Goal: Subscribe to service/newsletter

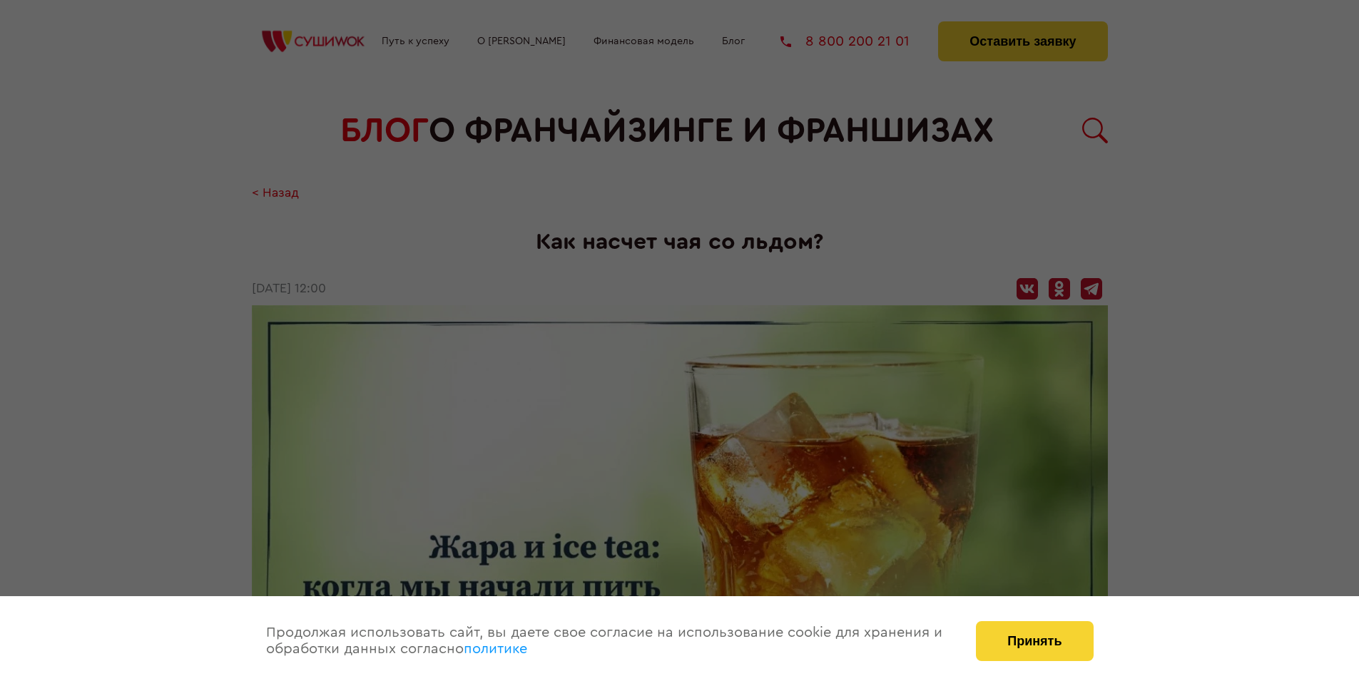
scroll to position [1676, 0]
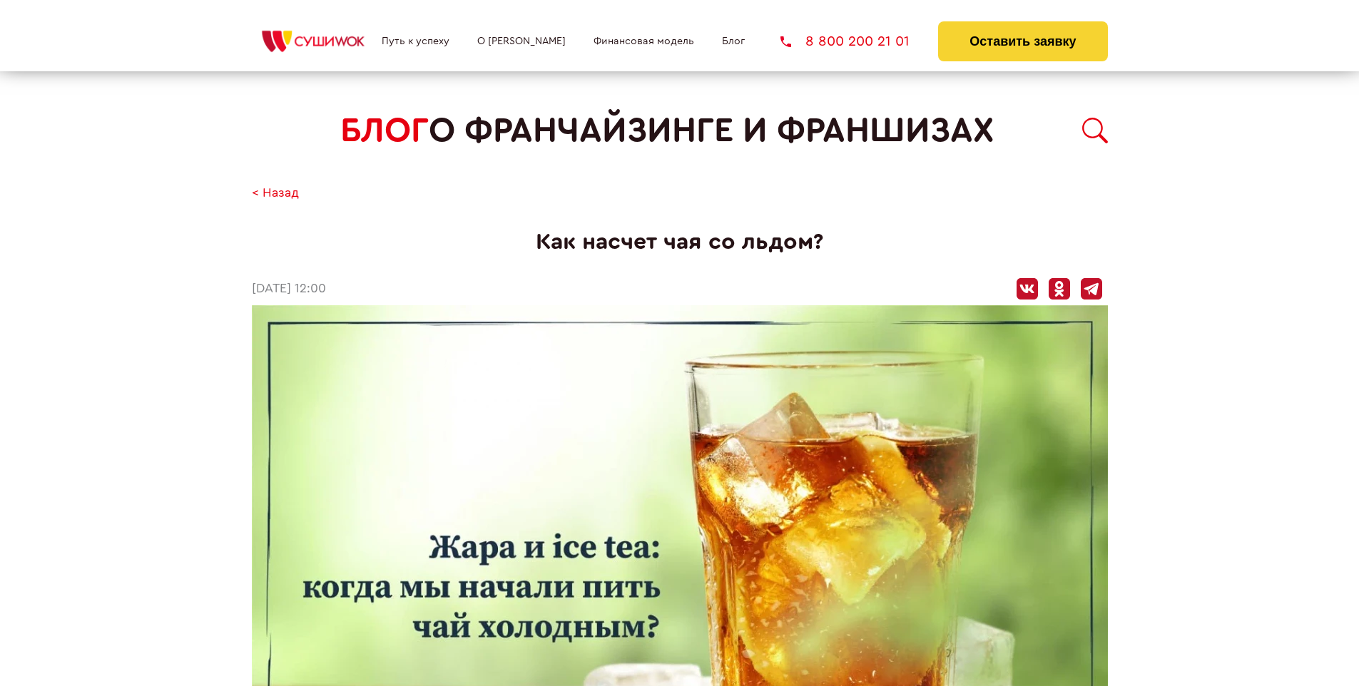
scroll to position [1676, 0]
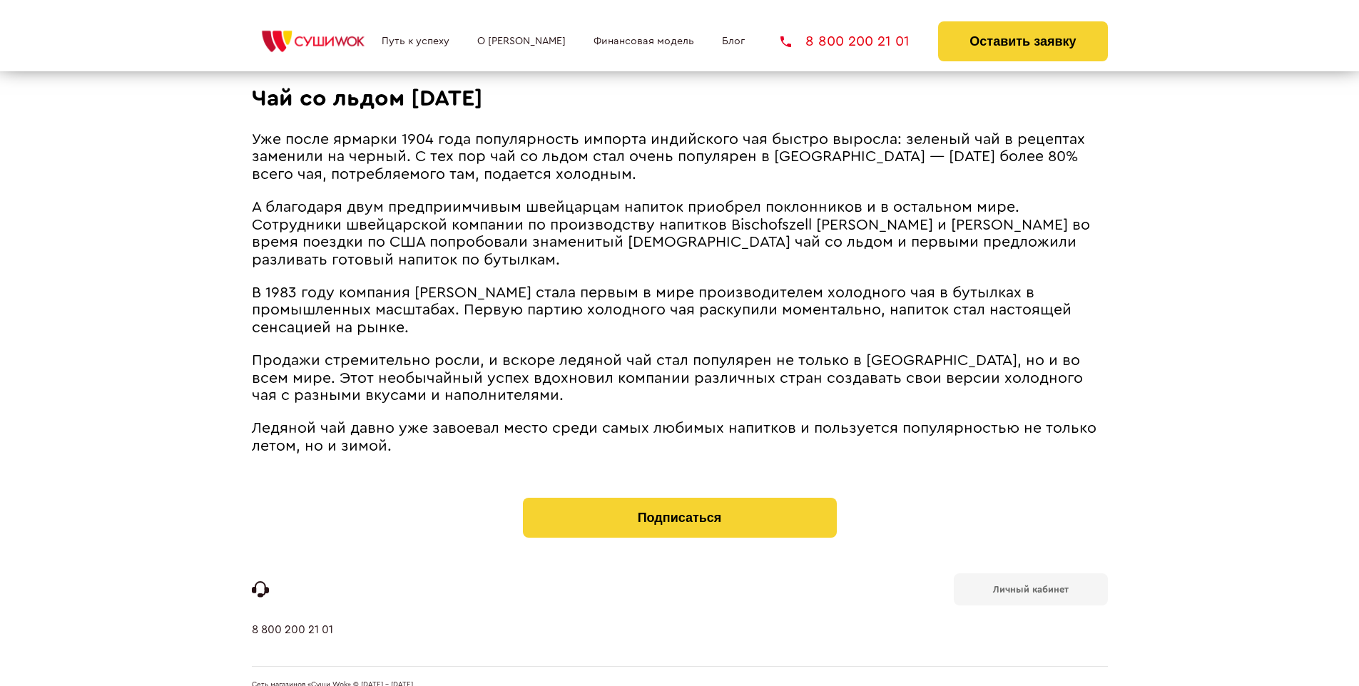
click at [1030, 585] on b "Личный кабинет" at bounding box center [1031, 589] width 76 height 9
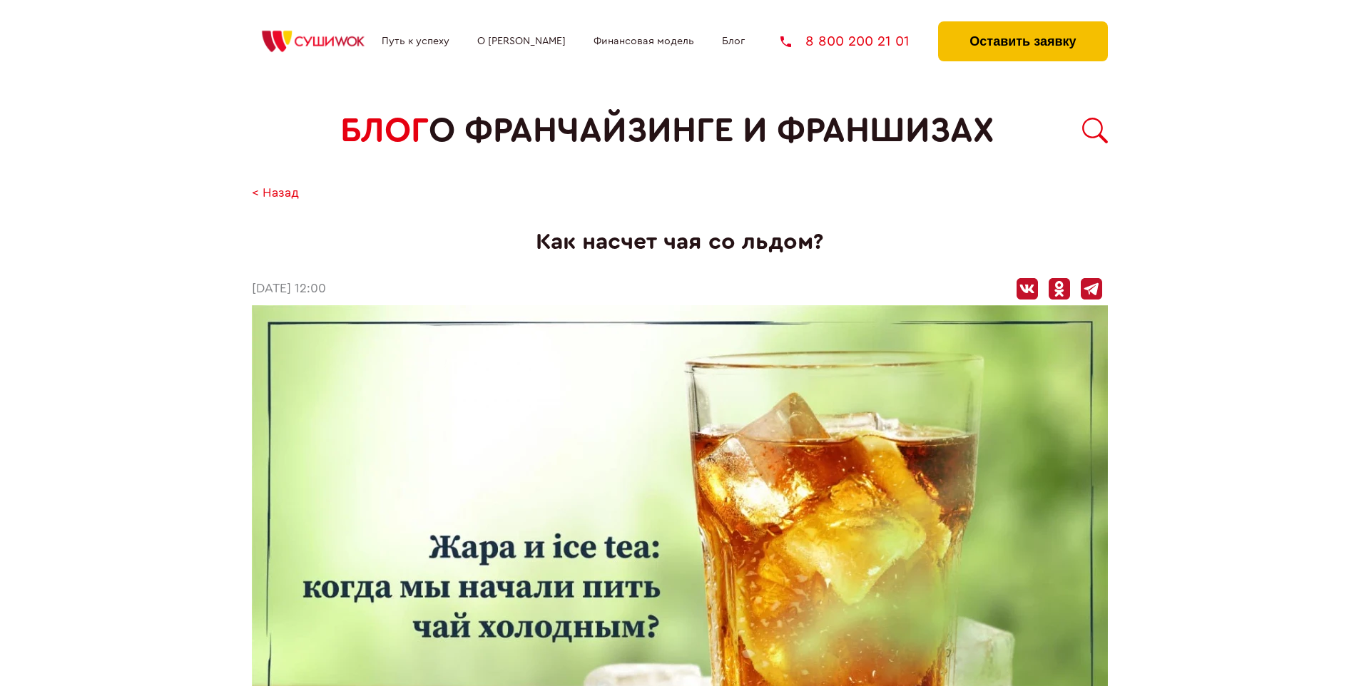
click at [1022, 25] on button "Оставить заявку" at bounding box center [1022, 41] width 169 height 40
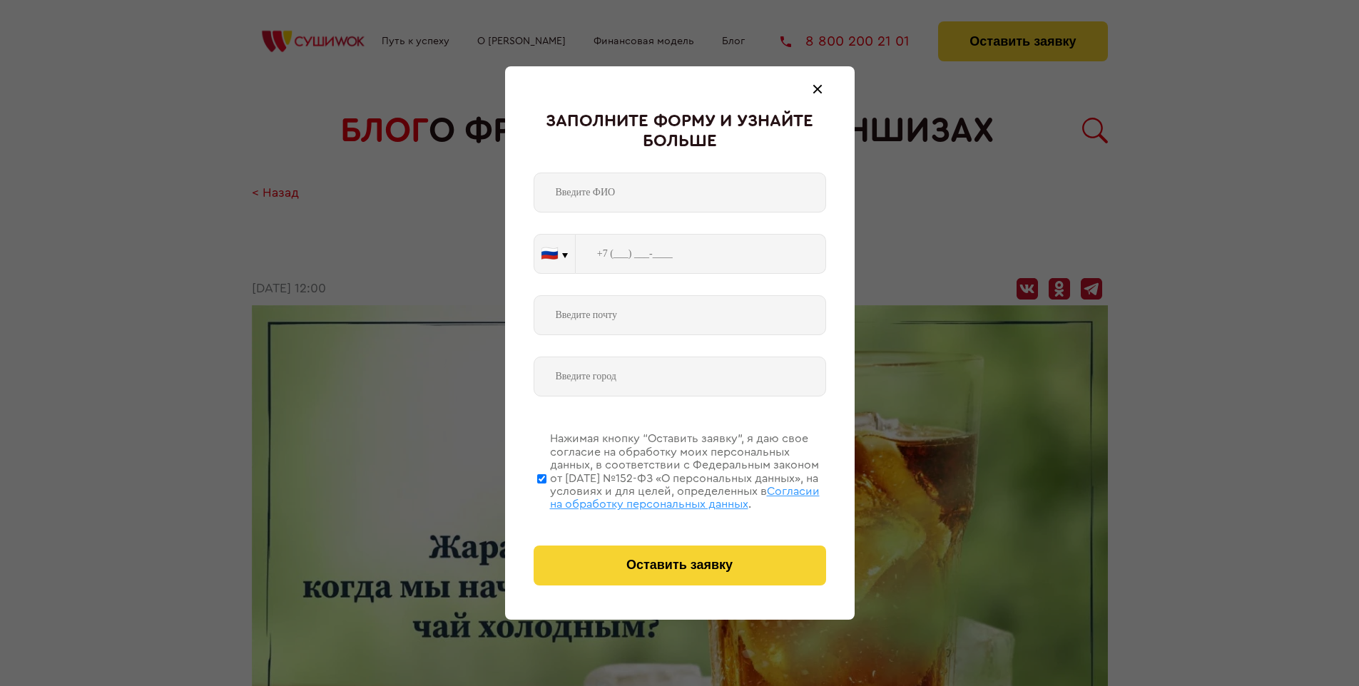
click at [661, 496] on span "Согласии на обработку персональных данных" at bounding box center [685, 498] width 270 height 24
click at [546, 496] on input "Нажимая кнопку “Оставить заявку”, я даю свое согласие на обработку моих персона…" at bounding box center [541, 479] width 9 height 114
checkbox input "false"
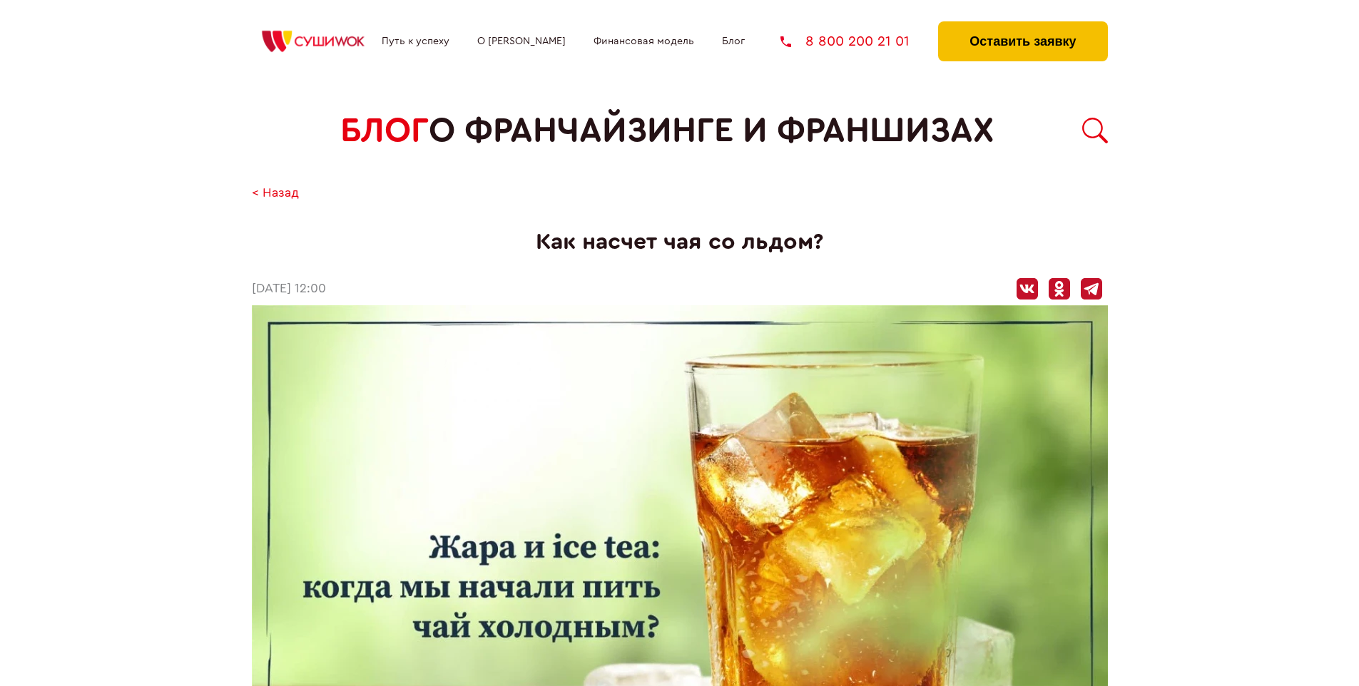
click at [1022, 25] on button "Оставить заявку" at bounding box center [1022, 41] width 169 height 40
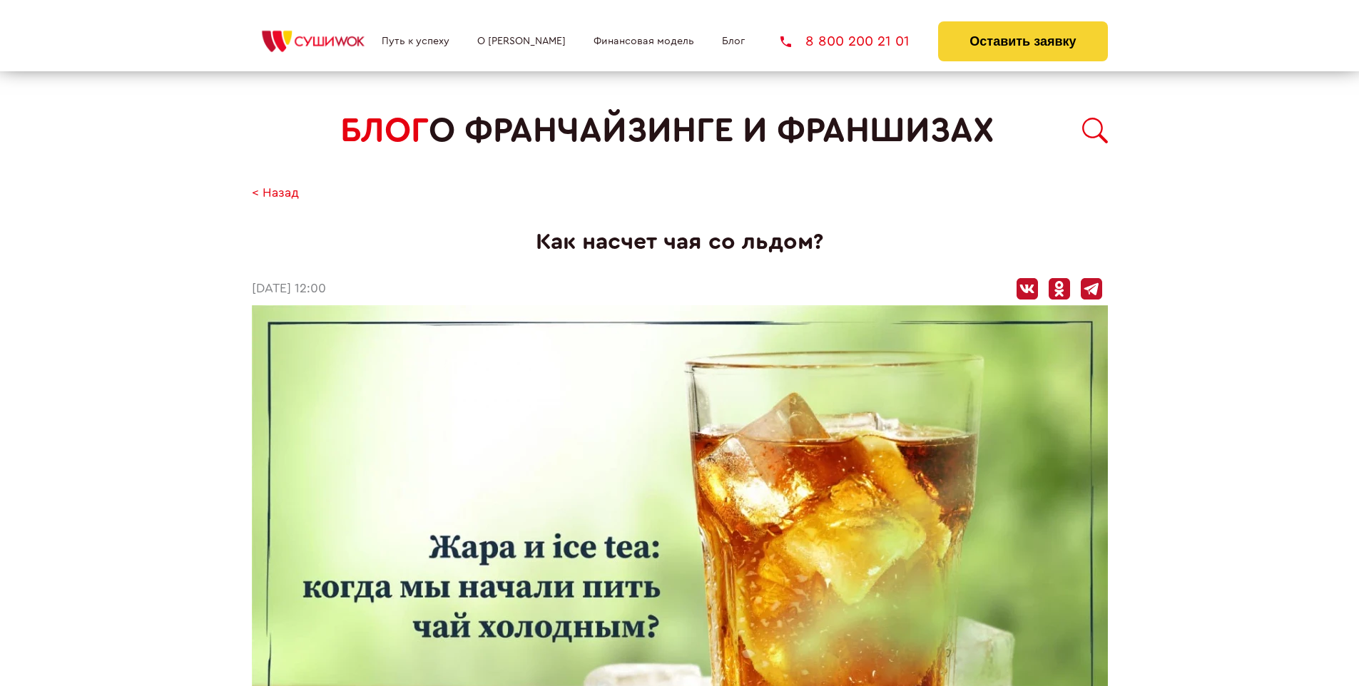
scroll to position [1676, 0]
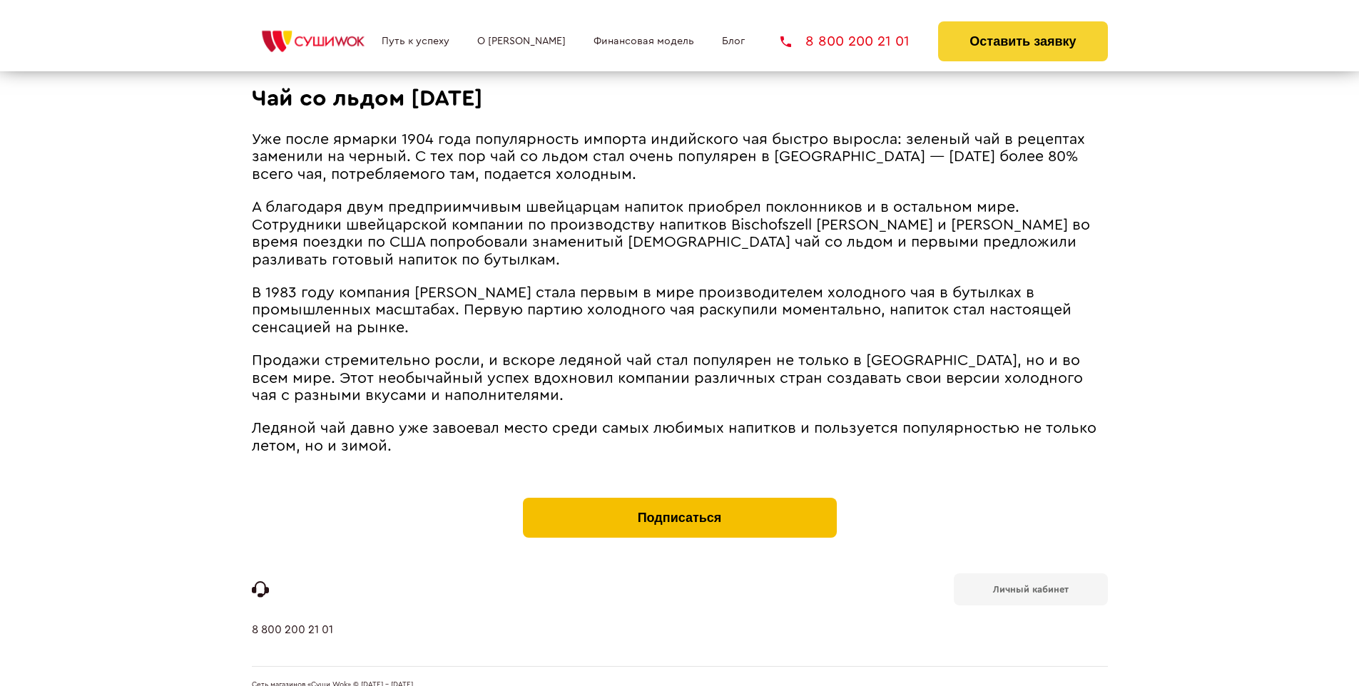
click at [679, 498] on button "Подписаться" at bounding box center [680, 518] width 314 height 40
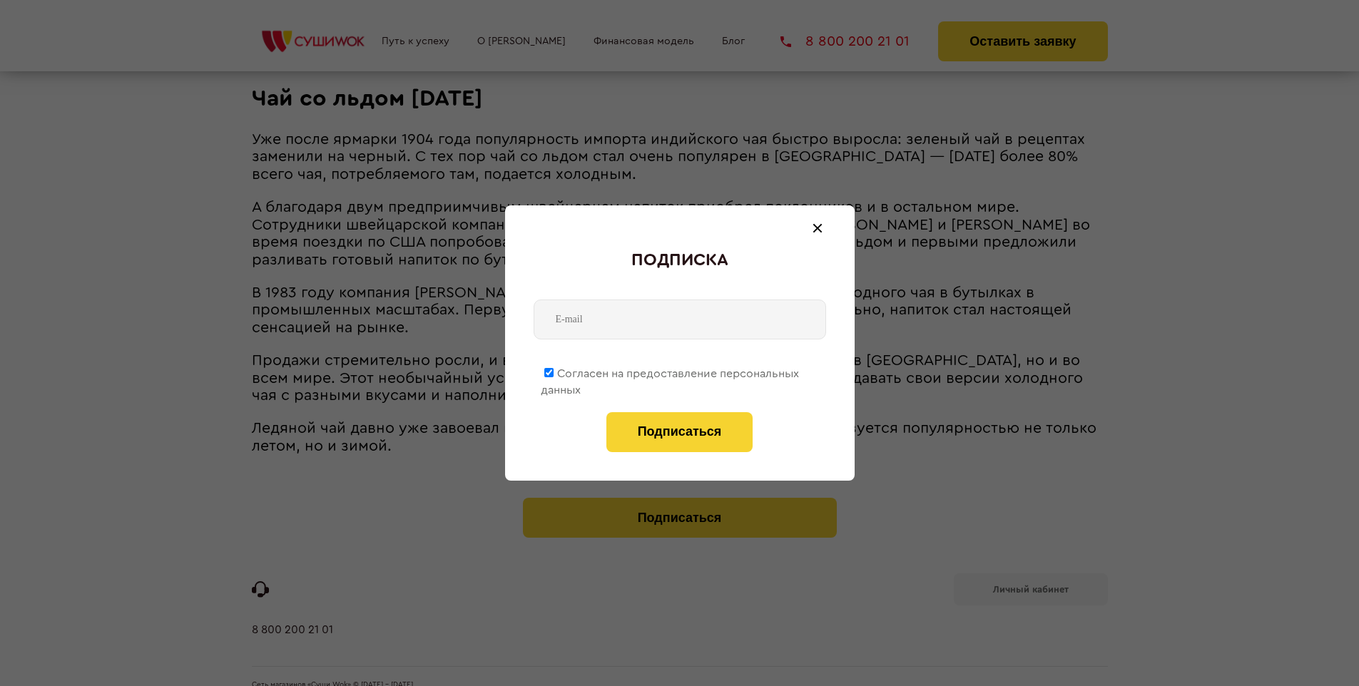
click at [671, 371] on span "Согласен на предоставление персональных данных" at bounding box center [670, 382] width 258 height 28
click at [554, 371] on input "Согласен на предоставление персональных данных" at bounding box center [548, 372] width 9 height 9
checkbox input "false"
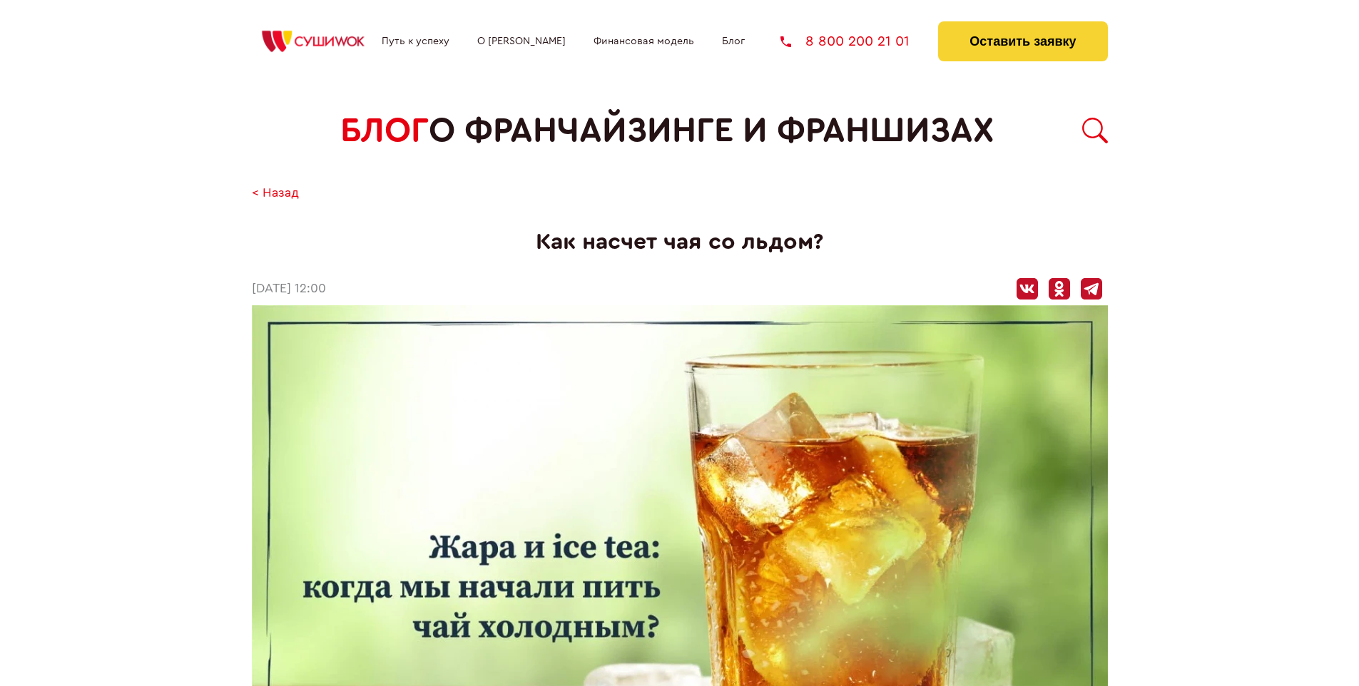
scroll to position [1676, 0]
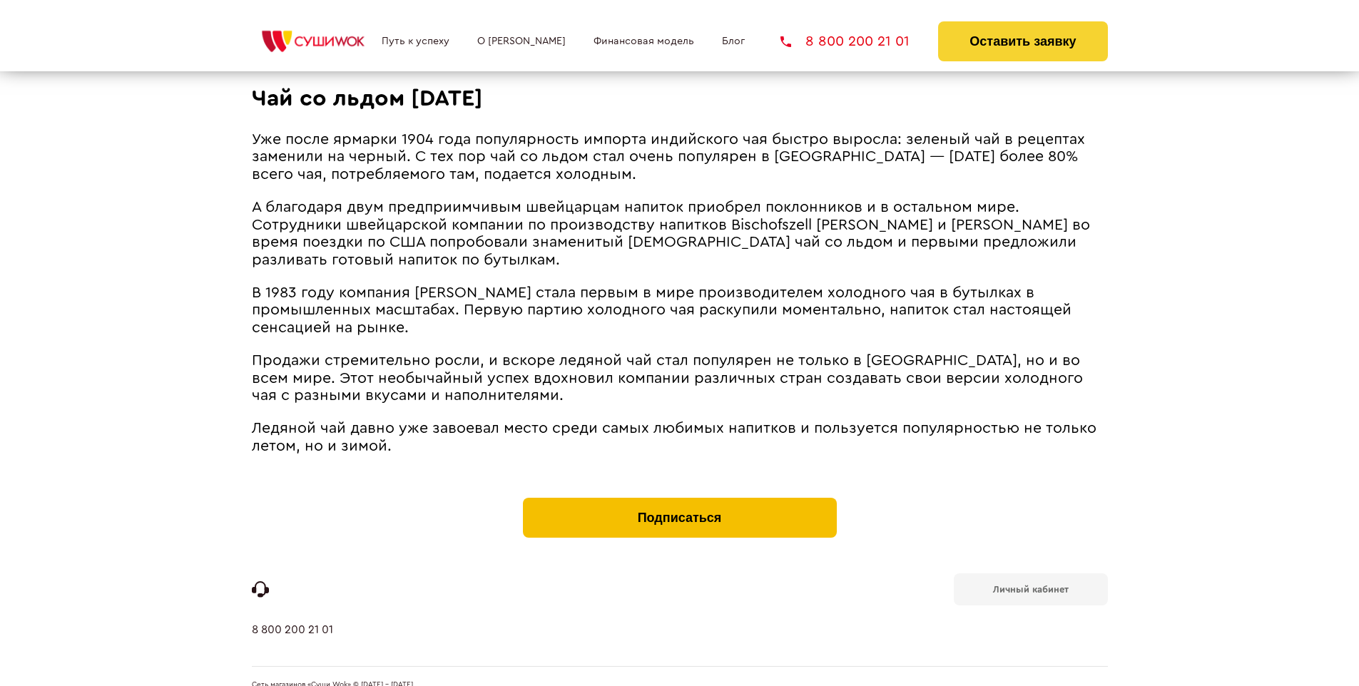
click at [679, 498] on button "Подписаться" at bounding box center [680, 518] width 314 height 40
